Goal: Information Seeking & Learning: Learn about a topic

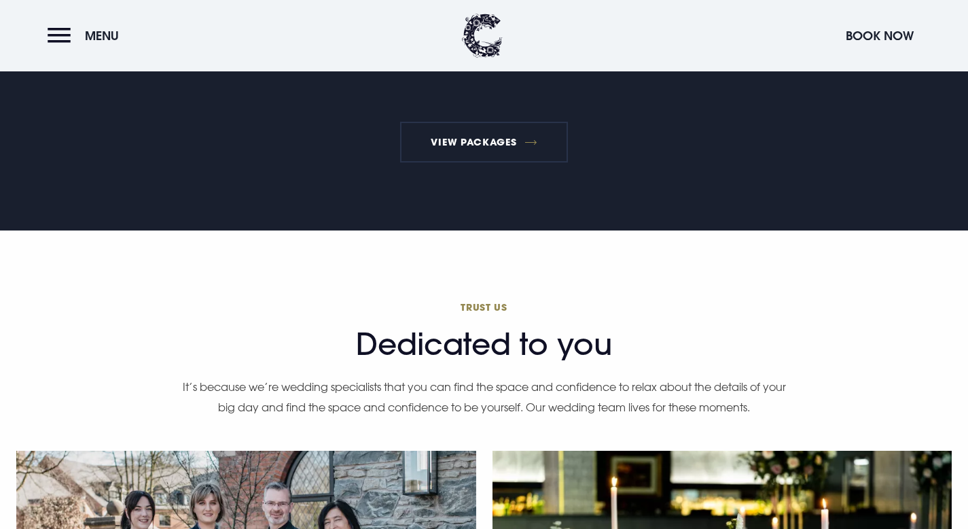
scroll to position [3161, 0]
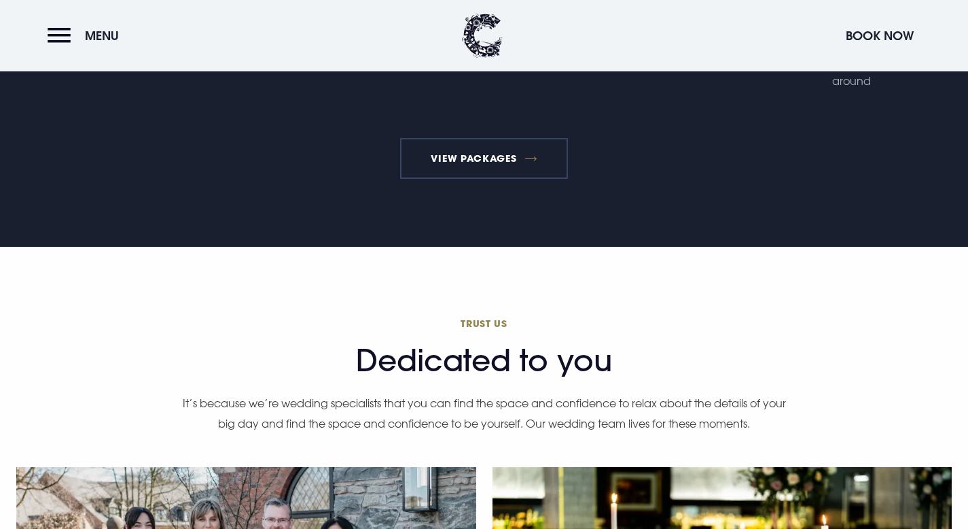
click at [446, 149] on link "View Packages" at bounding box center [484, 158] width 168 height 41
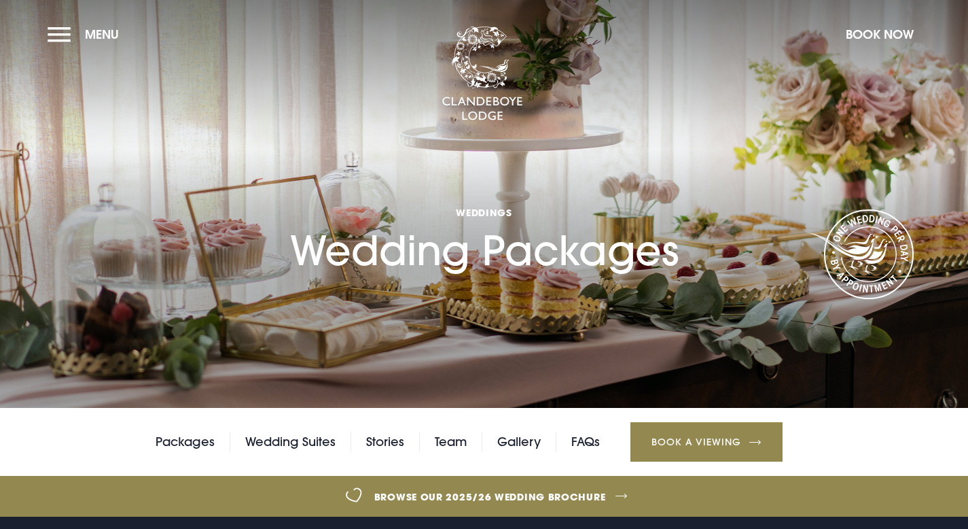
click at [446, 149] on h1 "Weddings Wedding Packages" at bounding box center [484, 207] width 389 height 135
click at [58, 33] on button "Menu" at bounding box center [87, 34] width 78 height 29
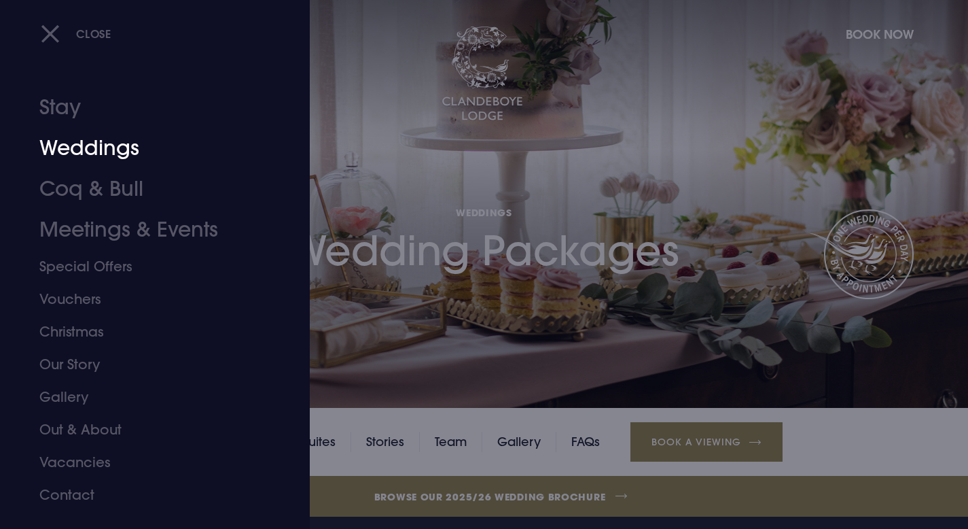
click at [62, 152] on link "Weddings" at bounding box center [146, 148] width 215 height 41
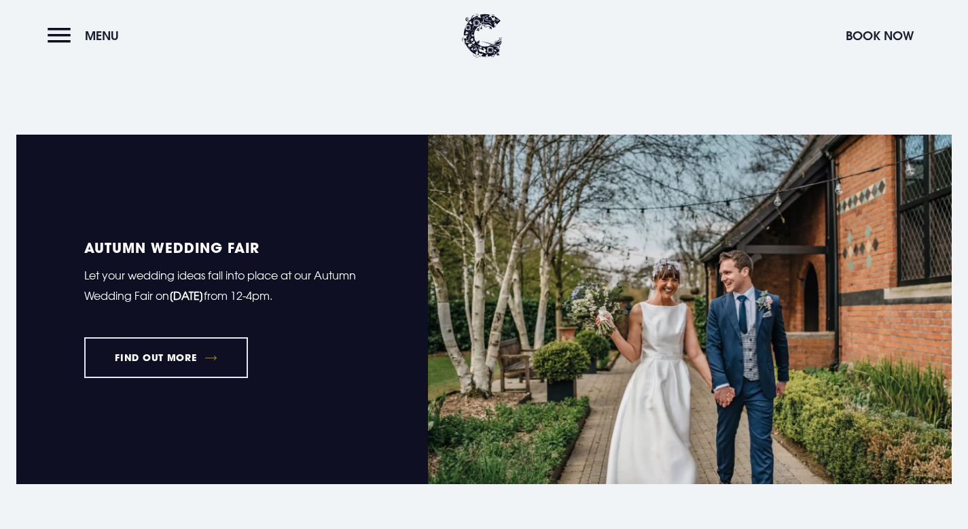
scroll to position [906, 0]
